Goal: Check status: Check status

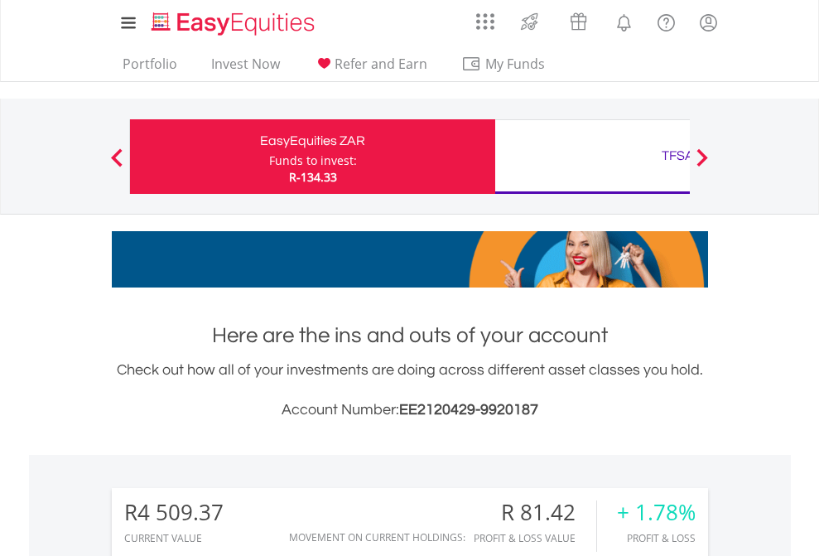
scroll to position [159, 260]
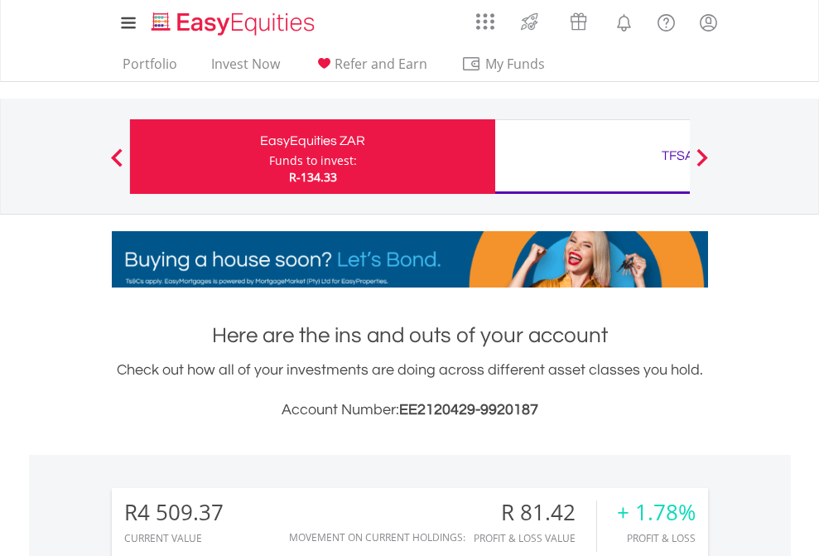
click at [269, 157] on div "Funds to invest:" at bounding box center [313, 160] width 88 height 17
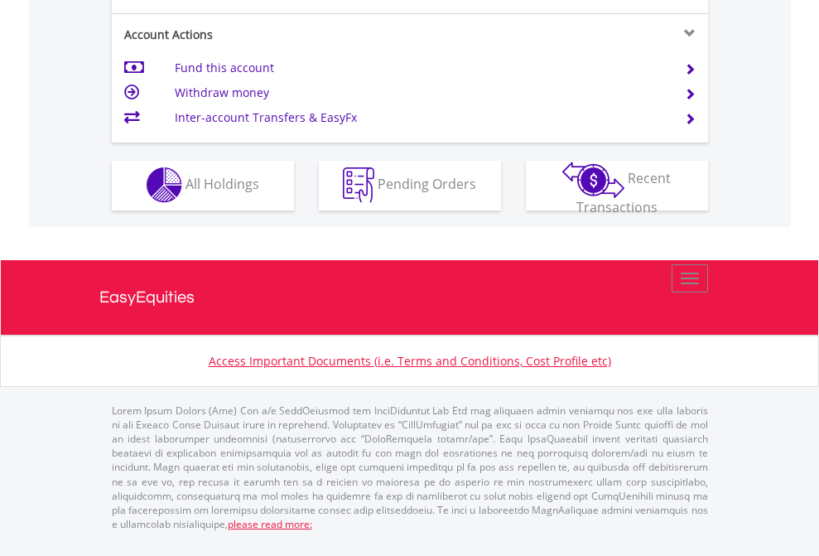
scroll to position [1549, 0]
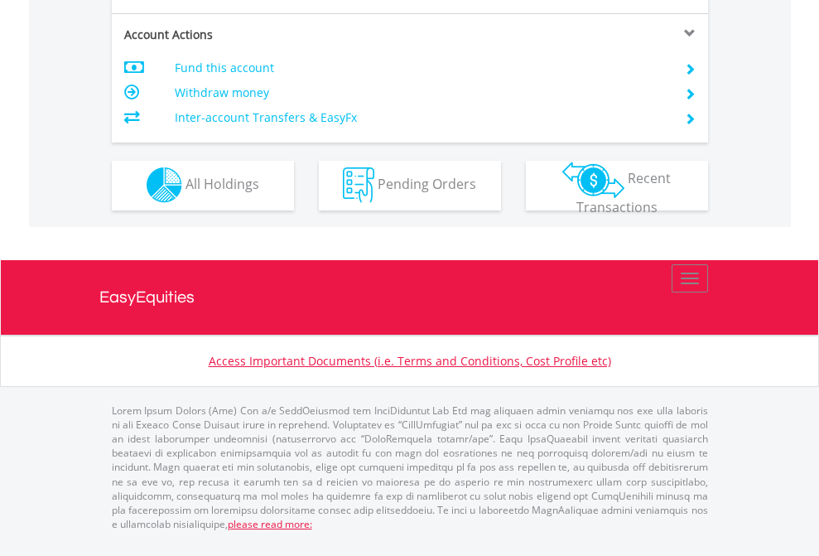
scroll to position [1549, 0]
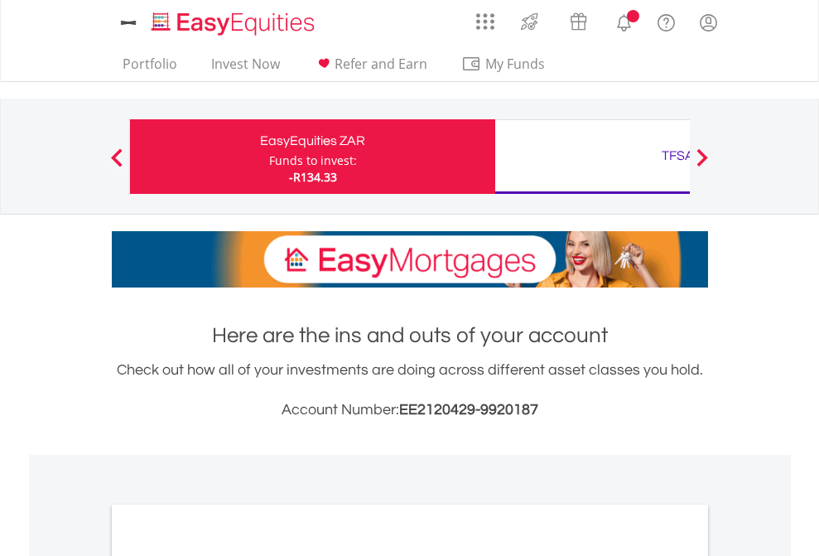
scroll to position [996, 0]
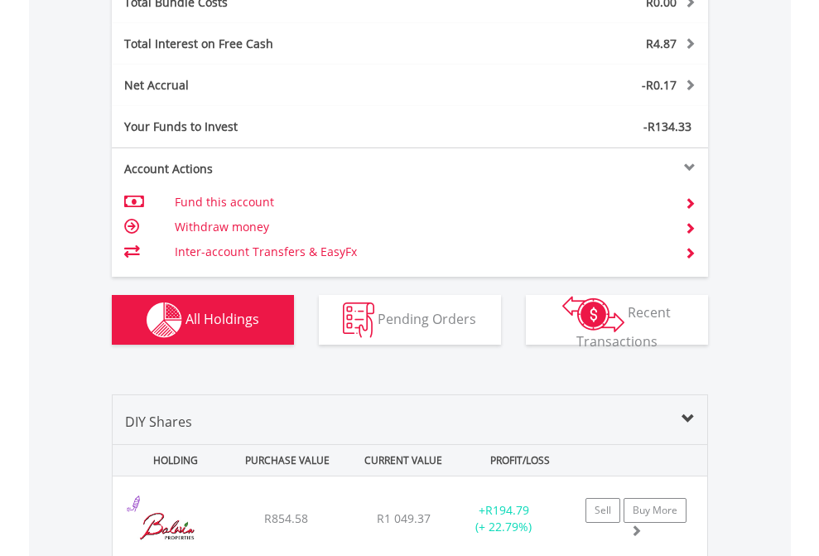
scroll to position [1942, 0]
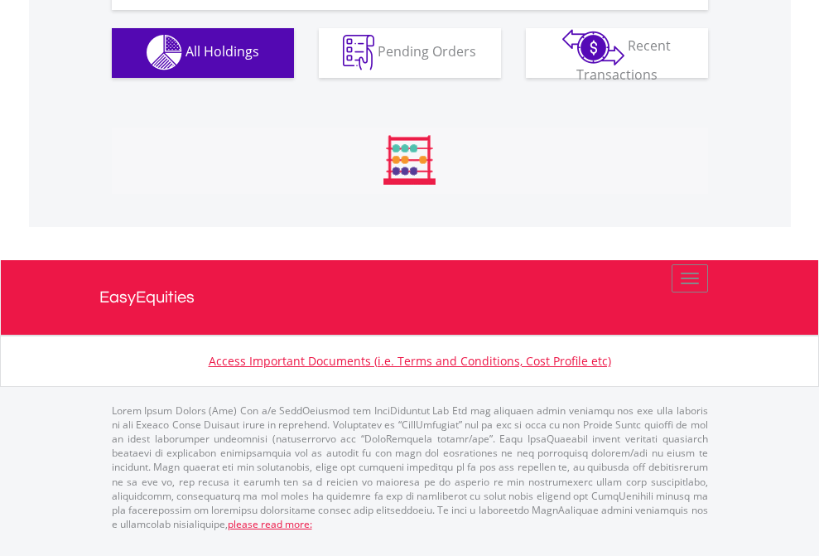
scroll to position [1641, 0]
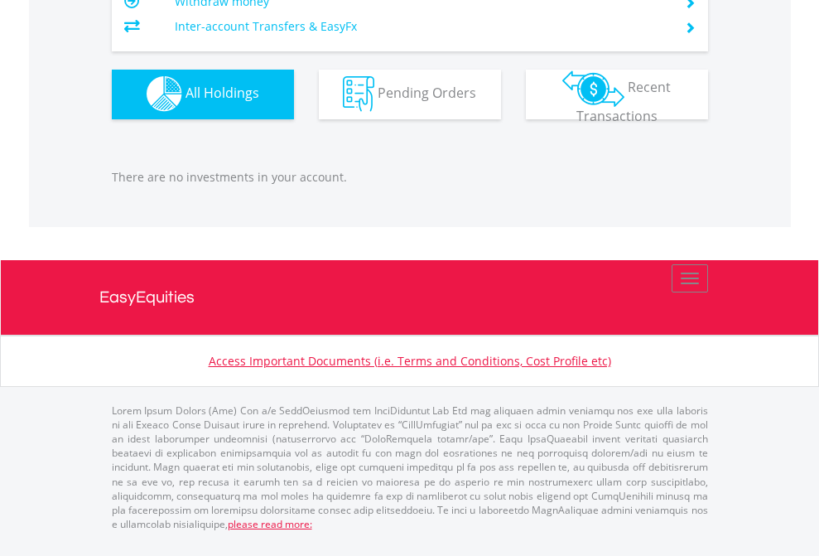
scroll to position [1641, 0]
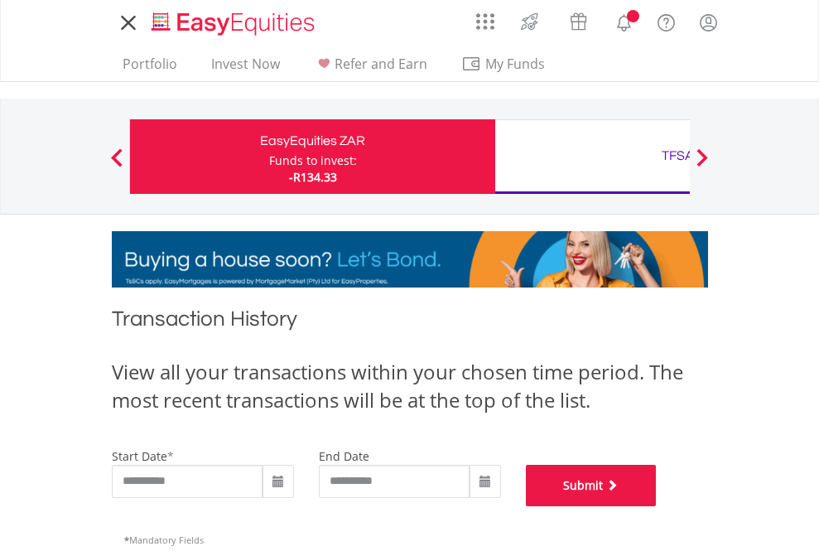
click at [657, 506] on button "Submit" at bounding box center [591, 485] width 131 height 41
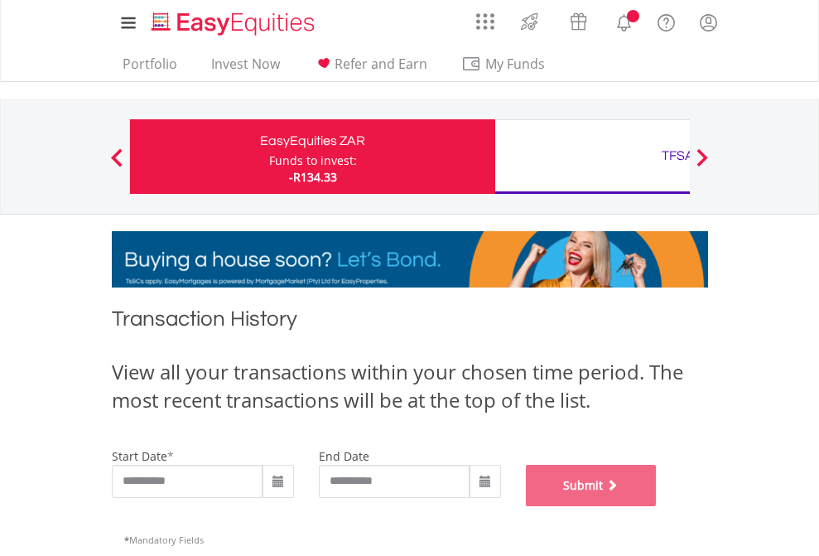
scroll to position [672, 0]
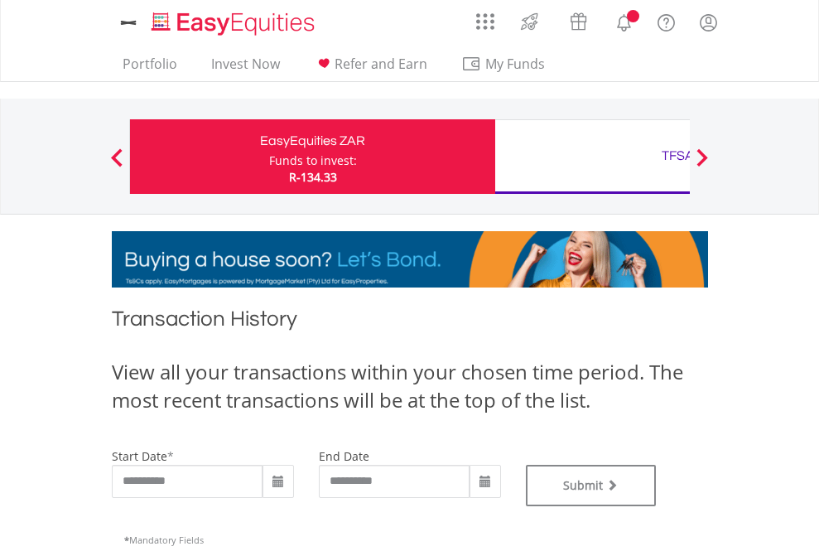
click at [592, 157] on div "TFSA" at bounding box center [678, 155] width 346 height 23
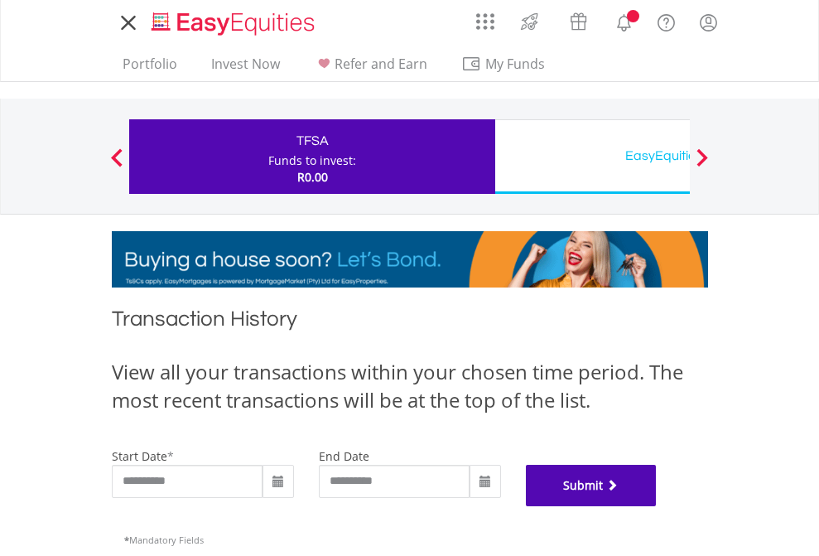
click at [657, 506] on button "Submit" at bounding box center [591, 485] width 131 height 41
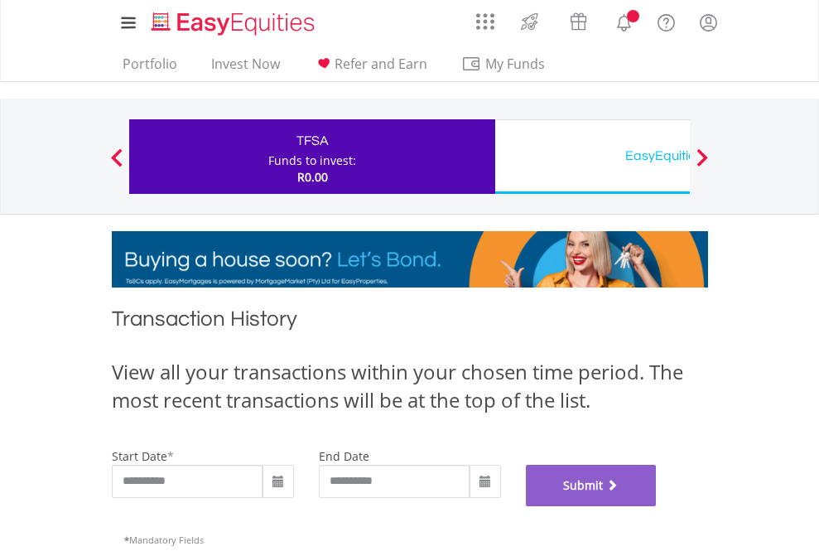
scroll to position [672, 0]
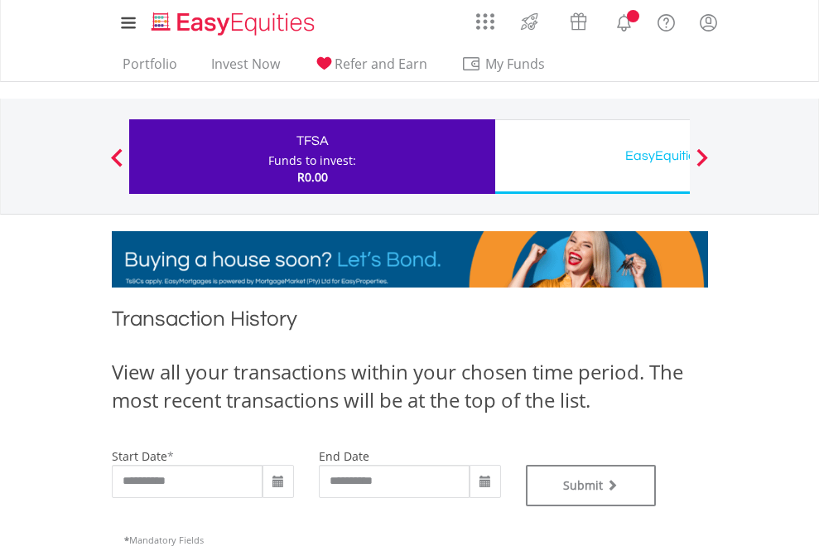
click at [592, 157] on div "EasyEquities USD" at bounding box center [678, 155] width 346 height 23
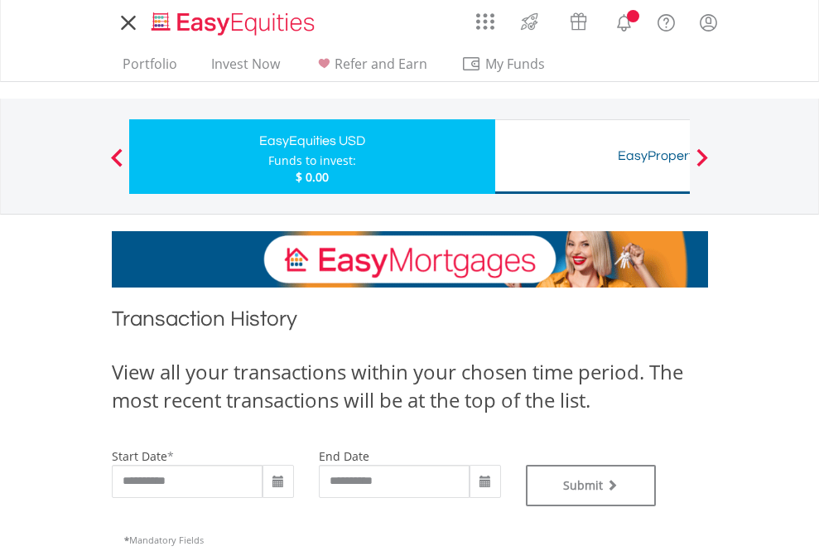
type input "**********"
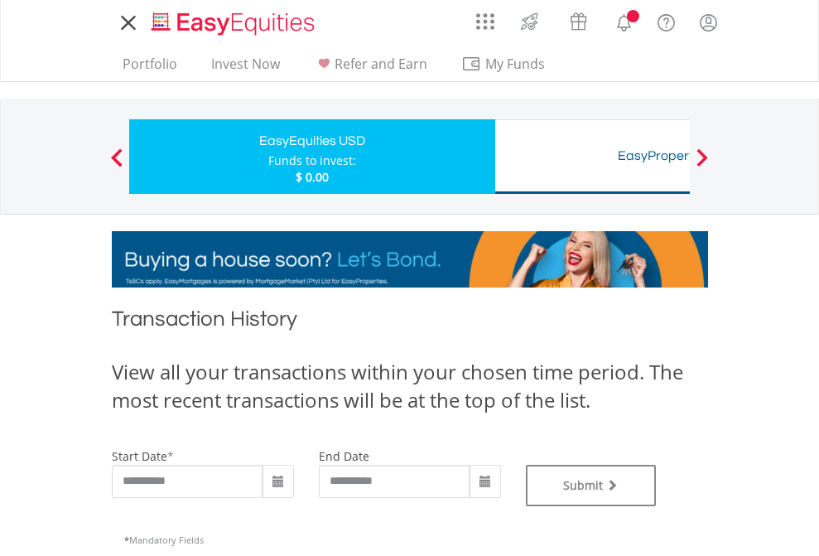
type input "**********"
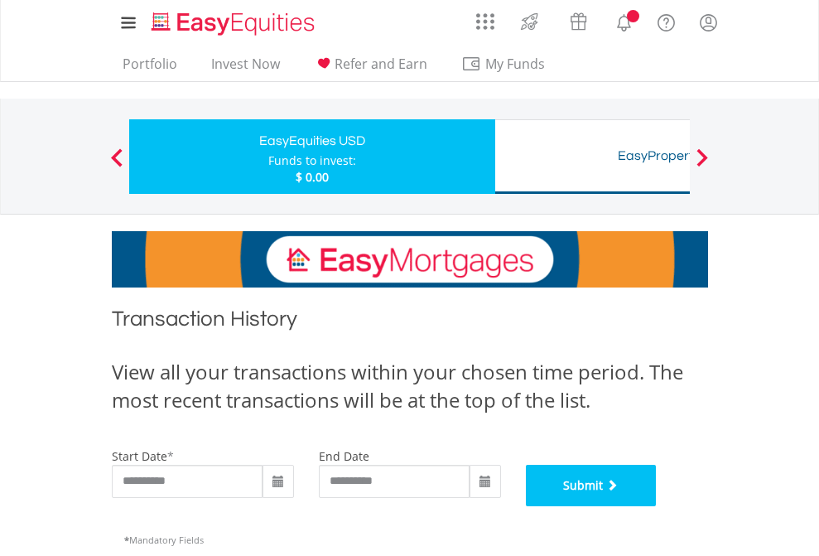
click at [657, 506] on button "Submit" at bounding box center [591, 485] width 131 height 41
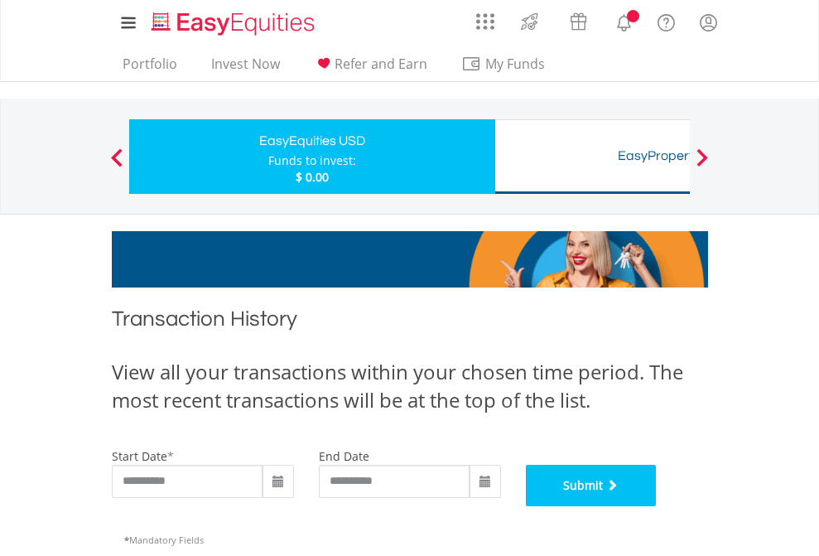
scroll to position [672, 0]
